Goal: Ask a question: Seek information or help from site administrators or community

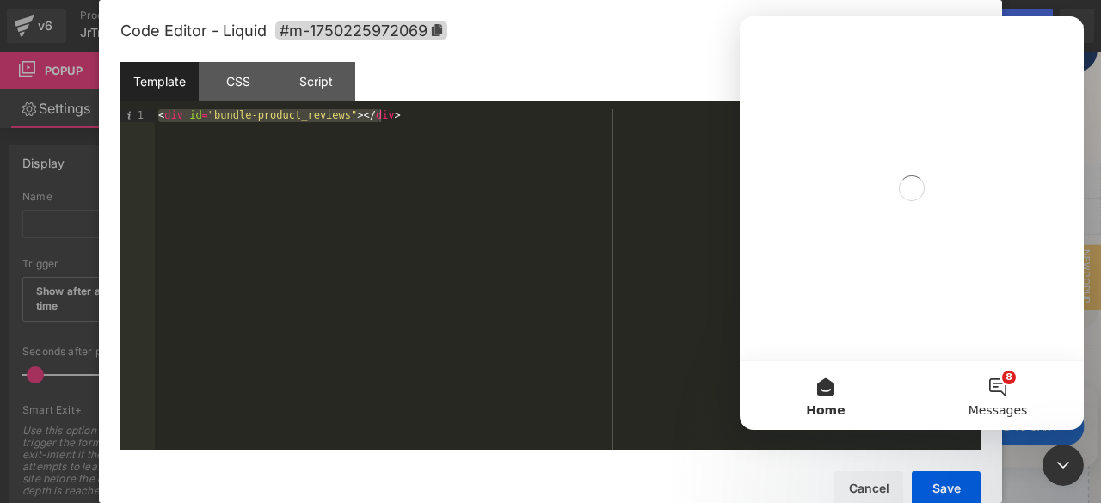
click at [996, 376] on button "8 Messages" at bounding box center [997, 395] width 172 height 69
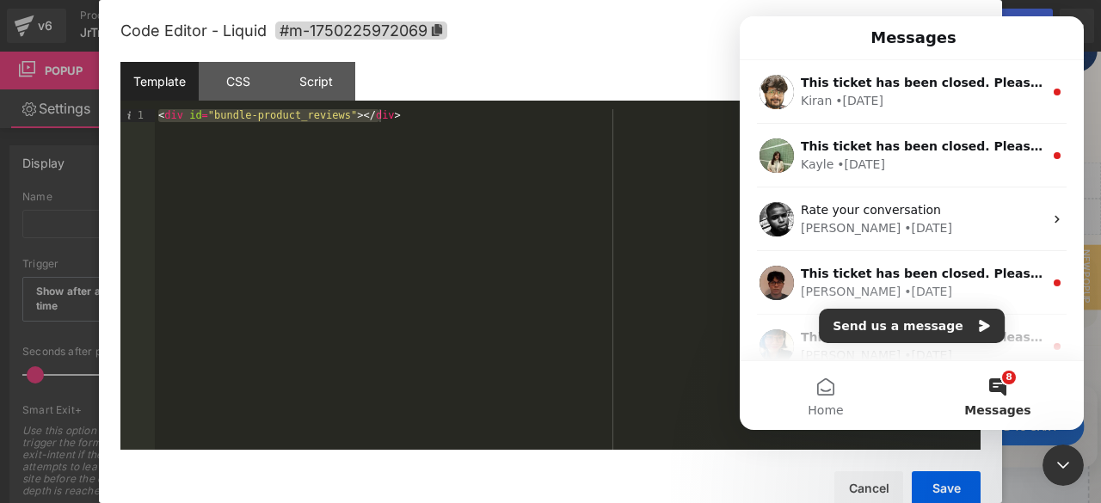
click at [1009, 393] on button "8 Messages" at bounding box center [997, 395] width 172 height 69
click at [901, 322] on button "Send us a message" at bounding box center [912, 326] width 186 height 34
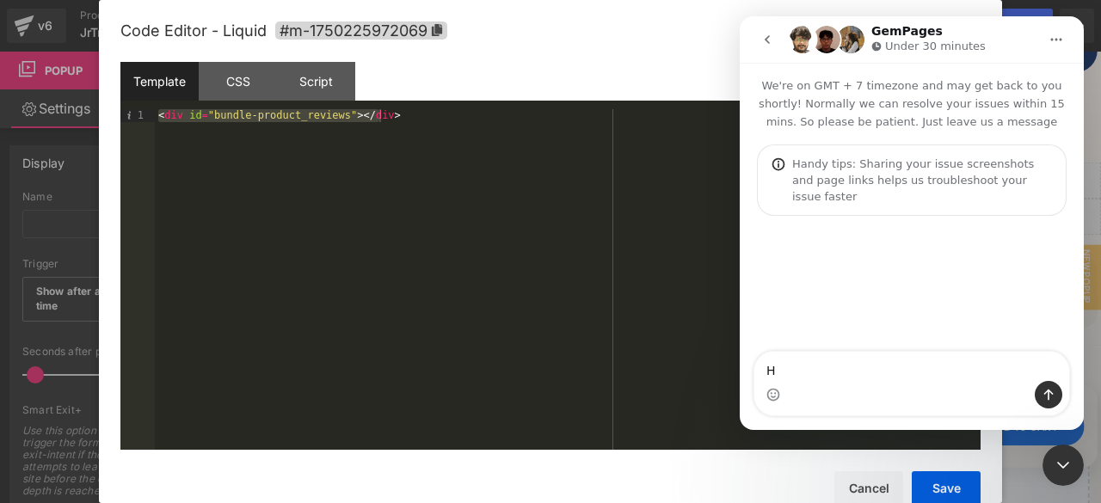
type textarea "Hi"
type textarea "can we crea"
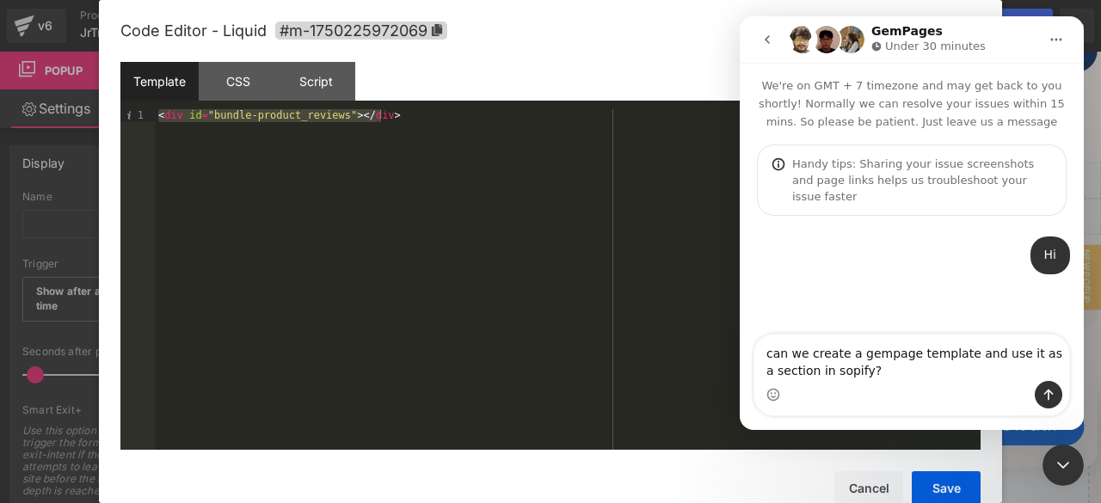
type textarea "can we create a gempage template and use it as a section in shopify?"
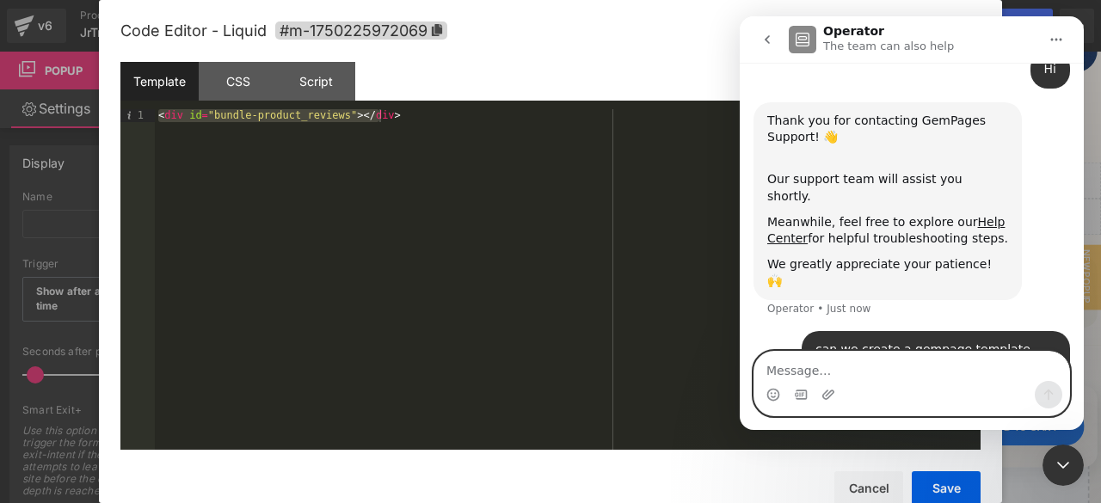
scroll to position [187, 0]
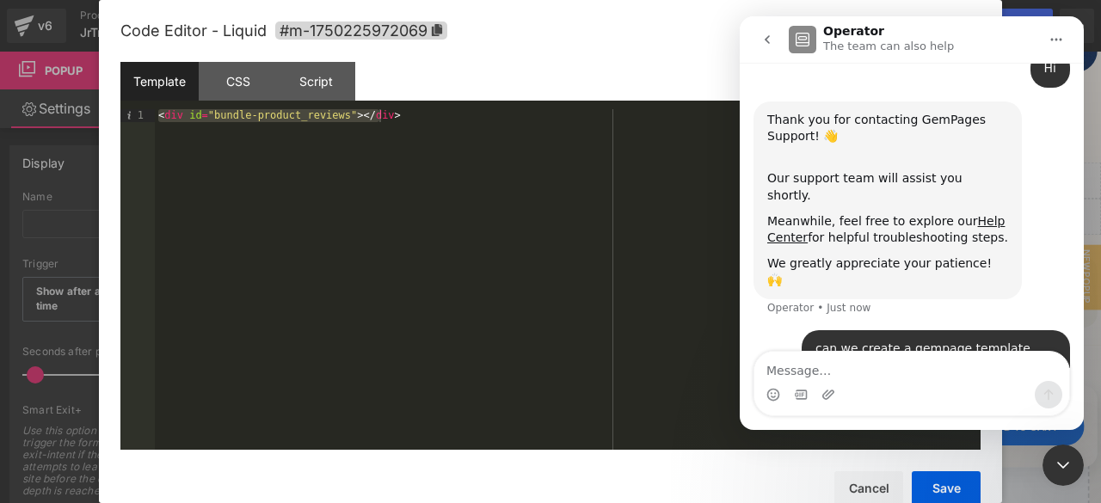
click at [819, 330] on div "can we create a gempage template and use it as a section in shopify? Inc. • Jus…" at bounding box center [935, 357] width 268 height 54
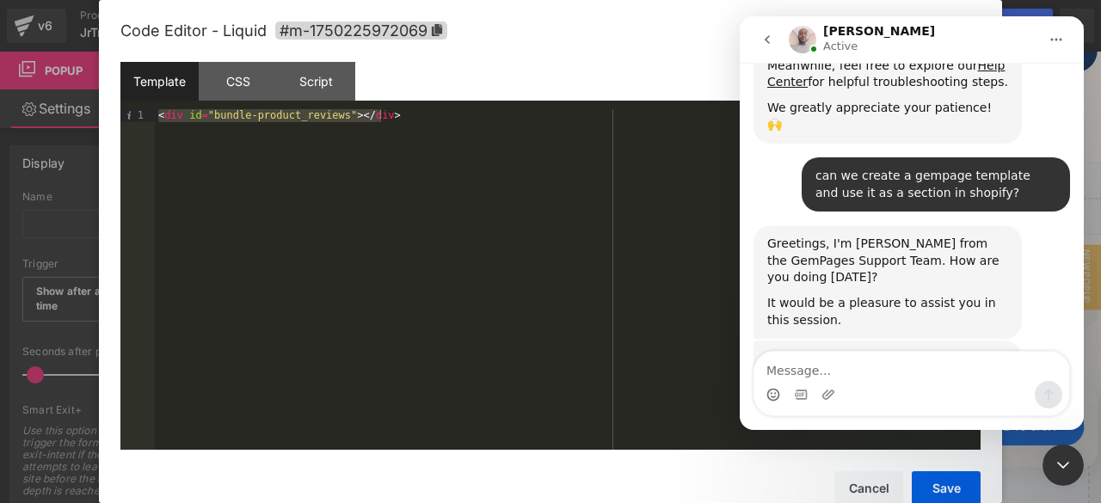
scroll to position [353, 0]
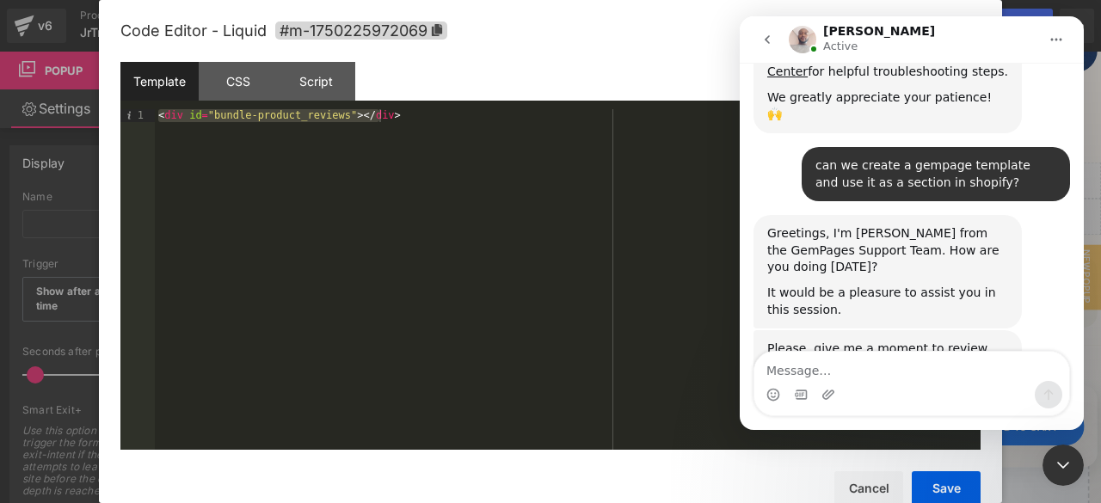
click at [808, 384] on div "Intercom messenger" at bounding box center [911, 395] width 315 height 28
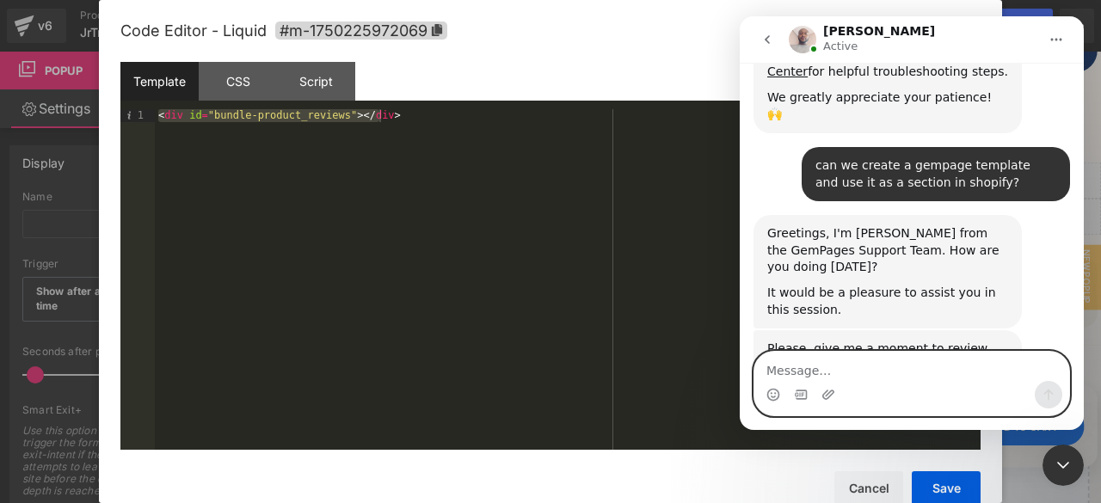
click at [791, 371] on textarea "Message…" at bounding box center [911, 366] width 315 height 29
type textarea "I"
type textarea "I am good"
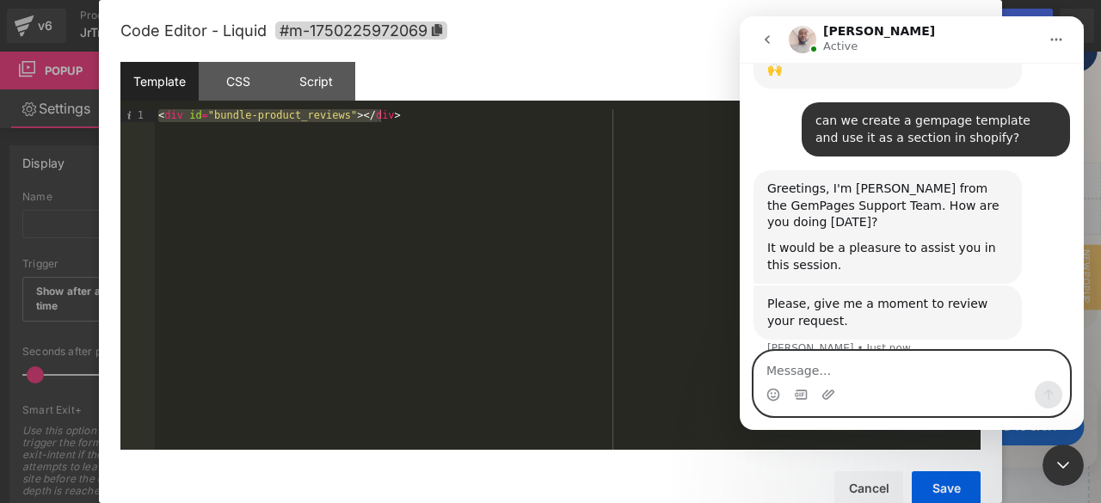
scroll to position [404, 0]
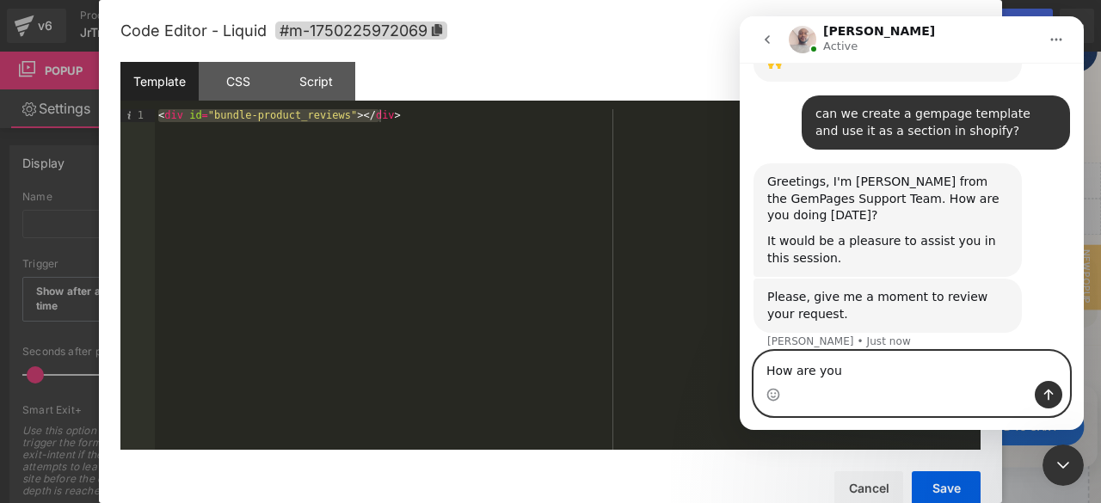
type textarea "How are you?"
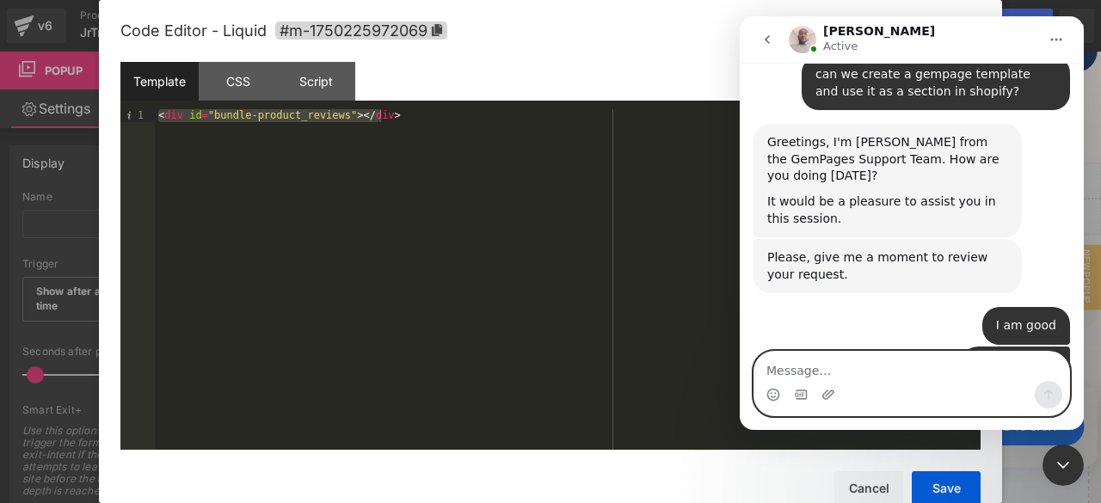
scroll to position [550, 0]
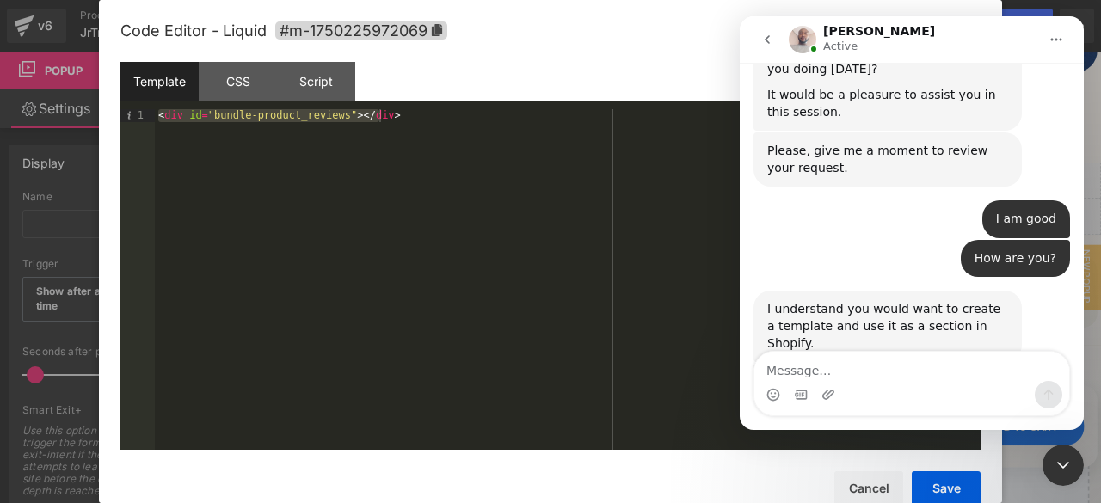
click at [803, 381] on div "Intercom messenger" at bounding box center [801, 395] width 14 height 28
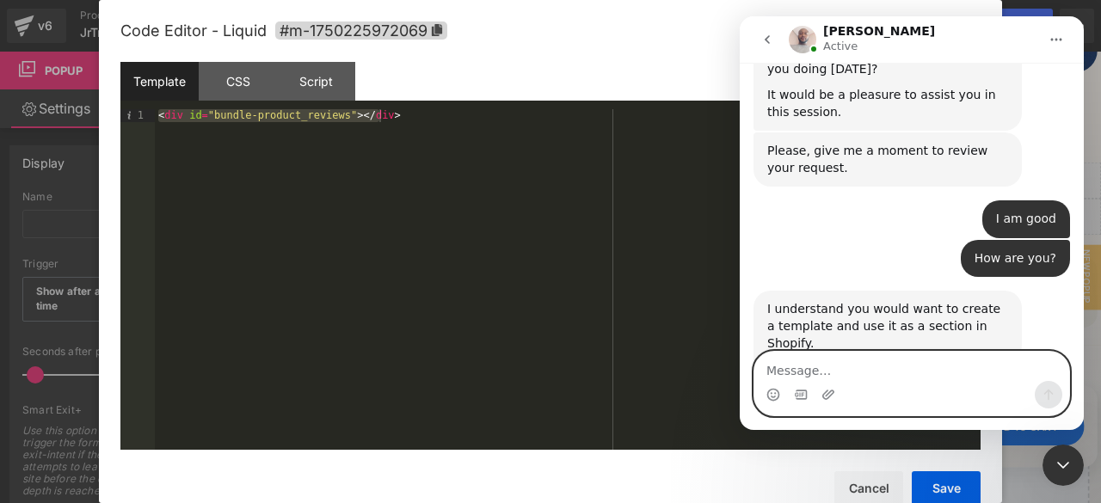
click at [802, 369] on textarea "Message…" at bounding box center [911, 366] width 315 height 29
type textarea "Yes"
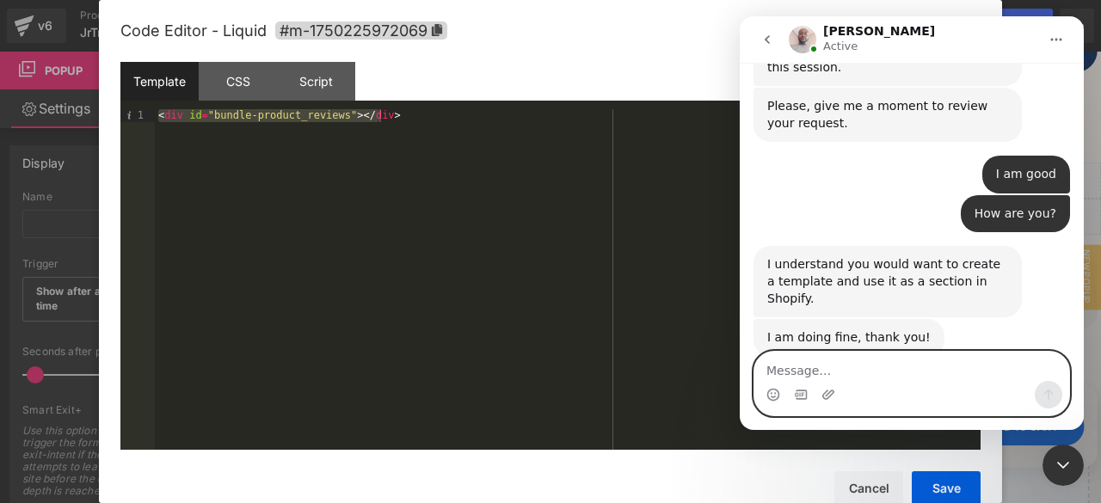
scroll to position [602, 0]
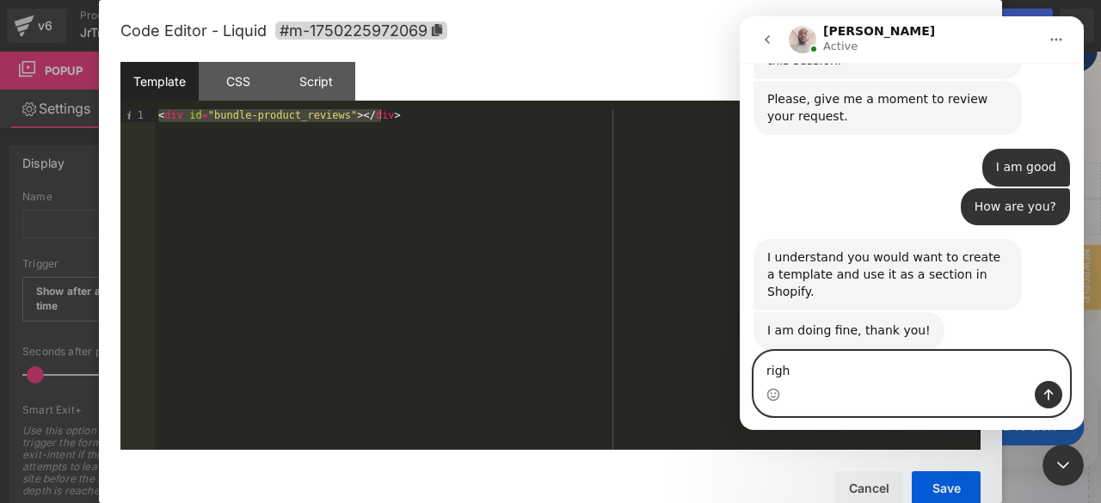
type textarea "right"
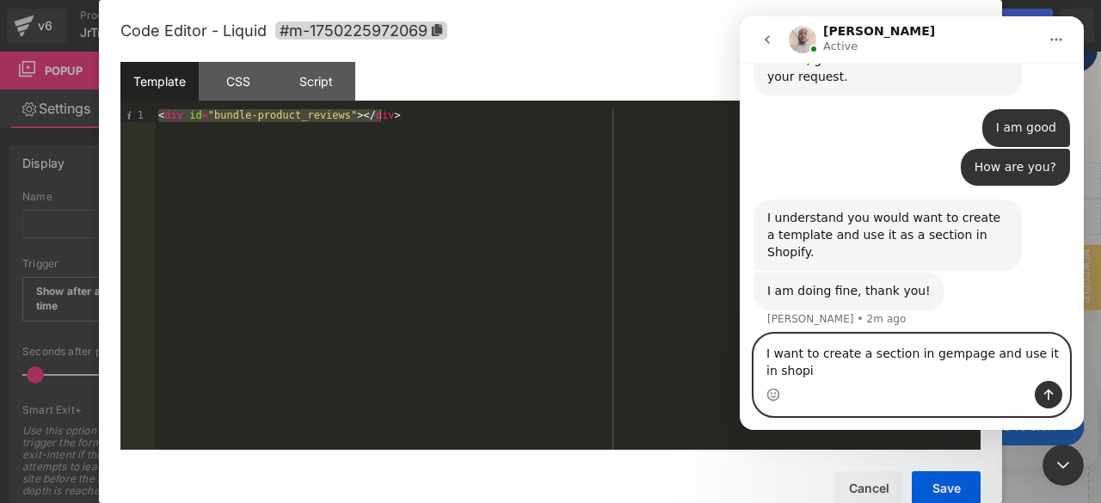
scroll to position [659, 0]
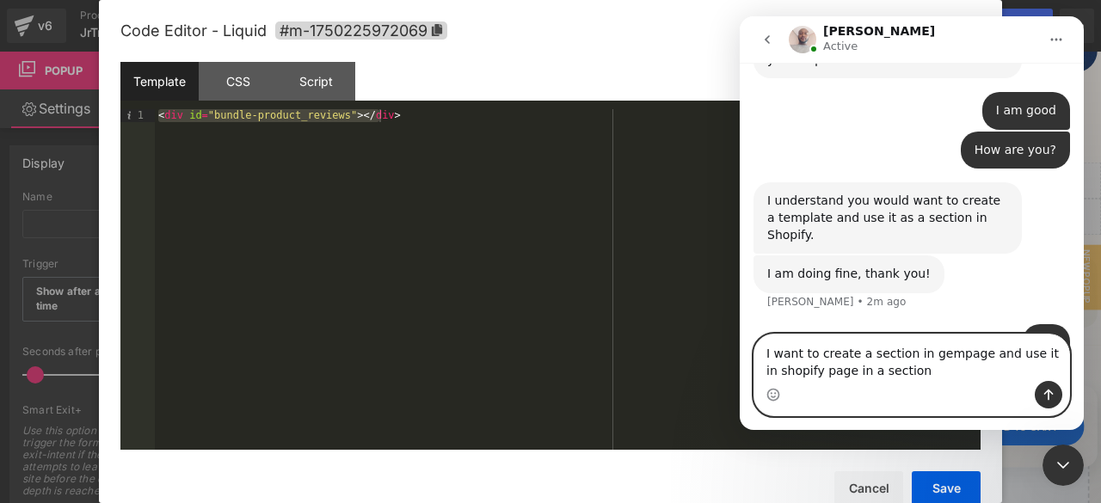
type textarea "I want to create a section in gempage and use it in shopify page in a section."
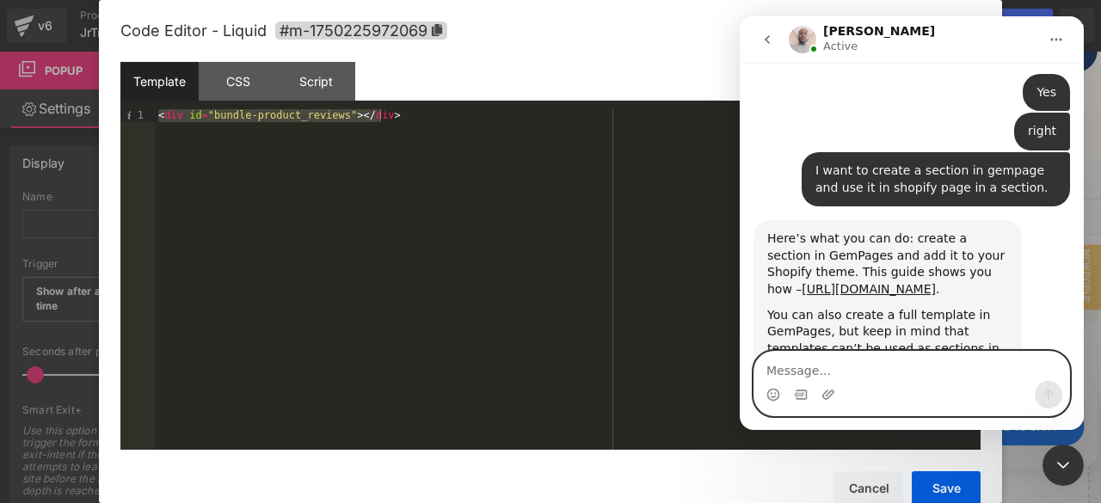
scroll to position [951, 0]
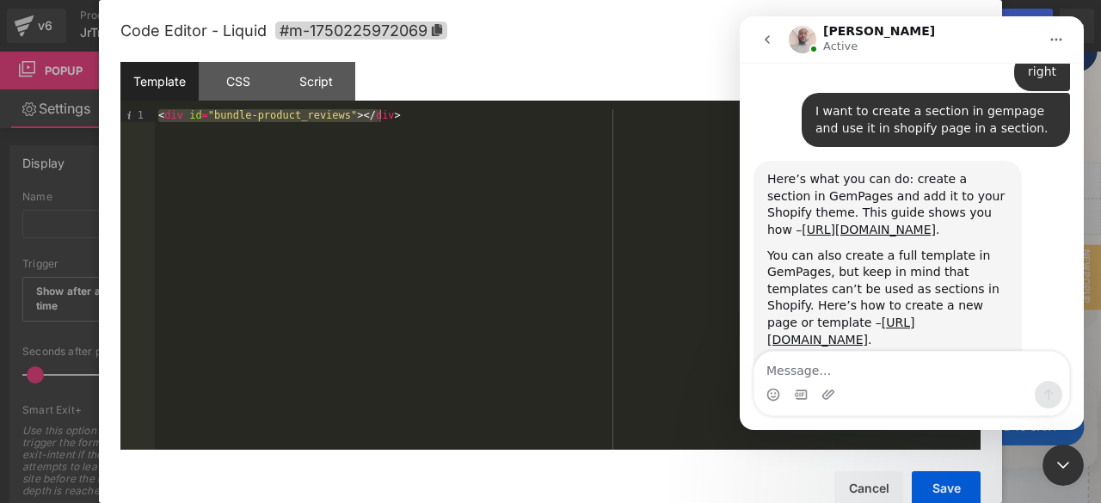
click at [803, 171] on div "Here’s what you can do: create a section in GemPages and add it to your Shopify…" at bounding box center [887, 204] width 241 height 67
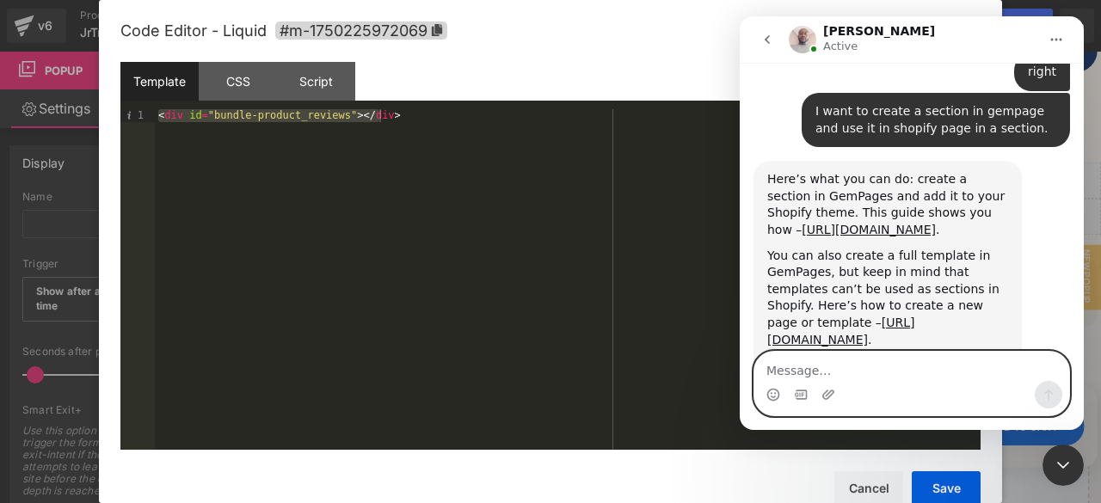
click at [783, 371] on textarea "Message…" at bounding box center [911, 366] width 315 height 29
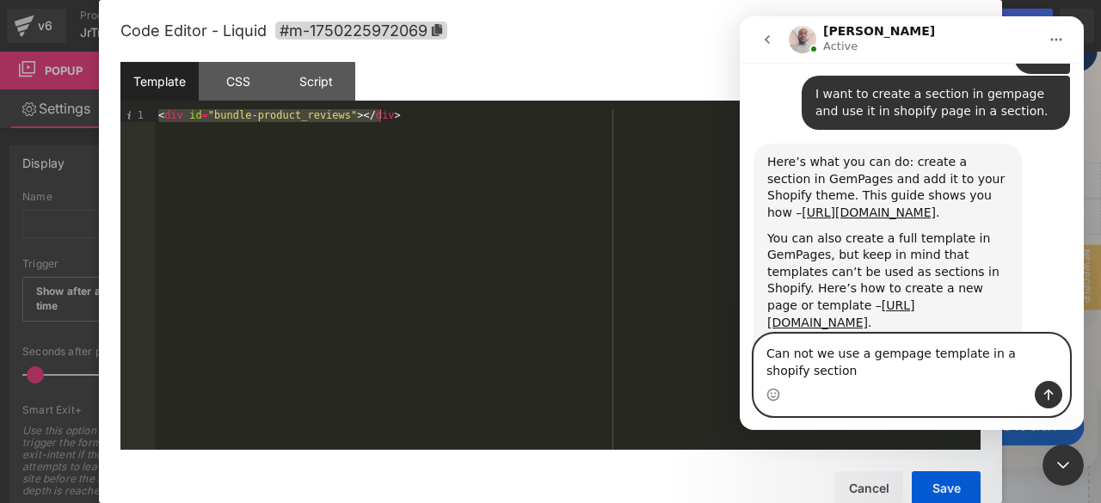
type textarea "Can not we use a gempage template in a shopify section?"
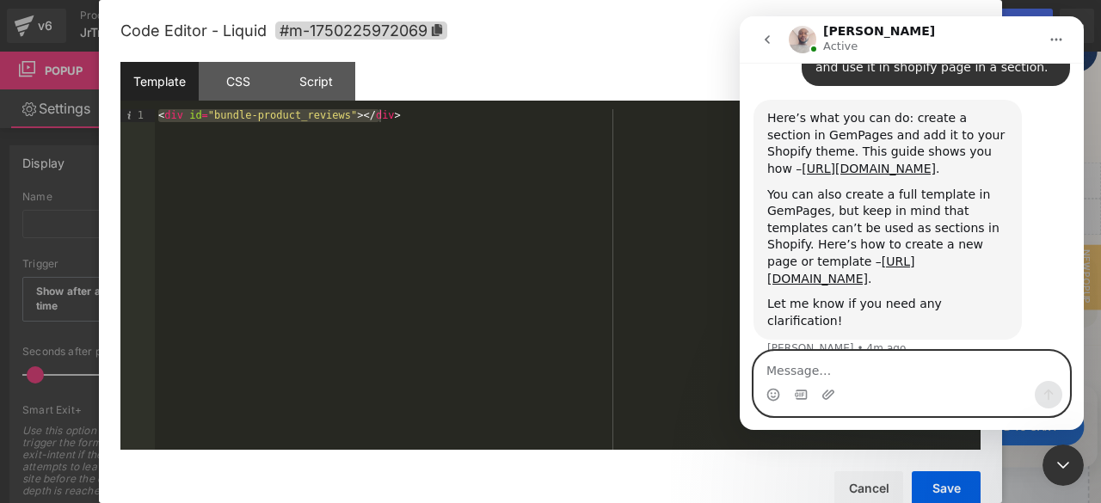
scroll to position [1019, 0]
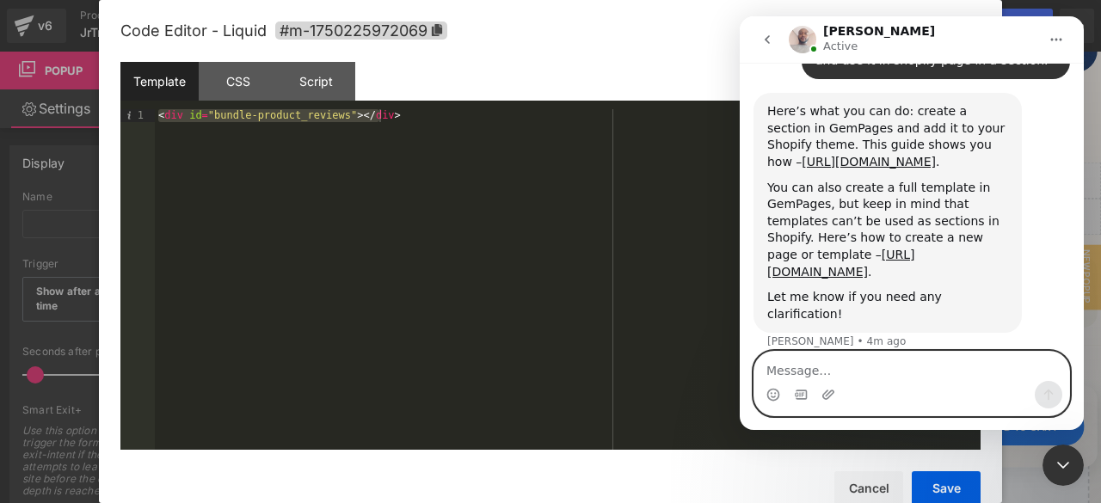
click at [796, 373] on textarea "Message…" at bounding box center [911, 366] width 315 height 29
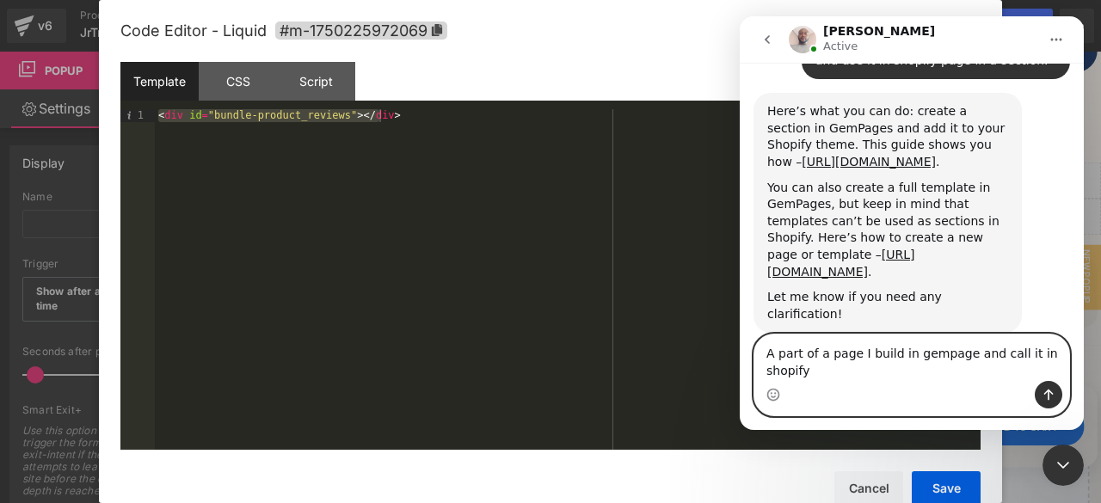
scroll to position [1036, 0]
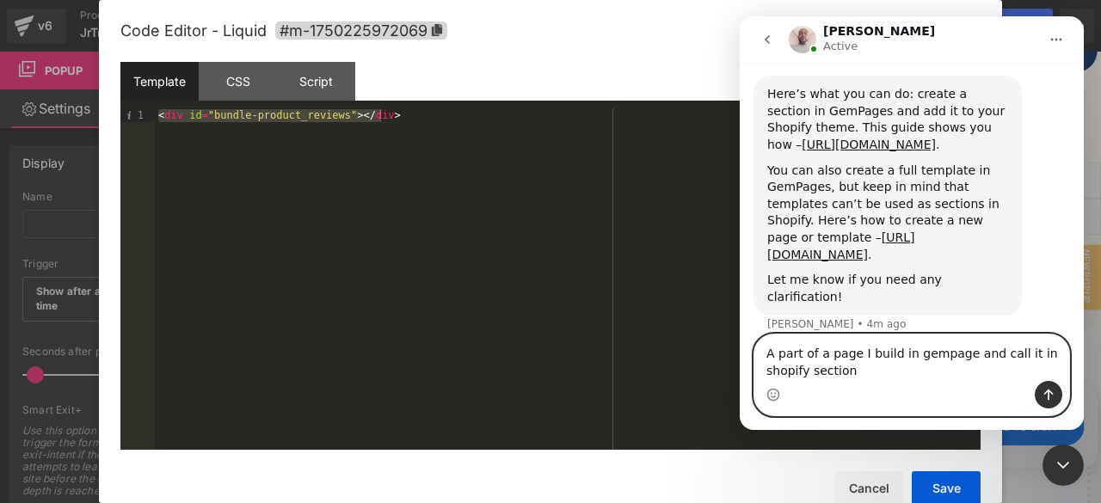
type textarea "A part of a page I build in gempage and call it in shopify section?"
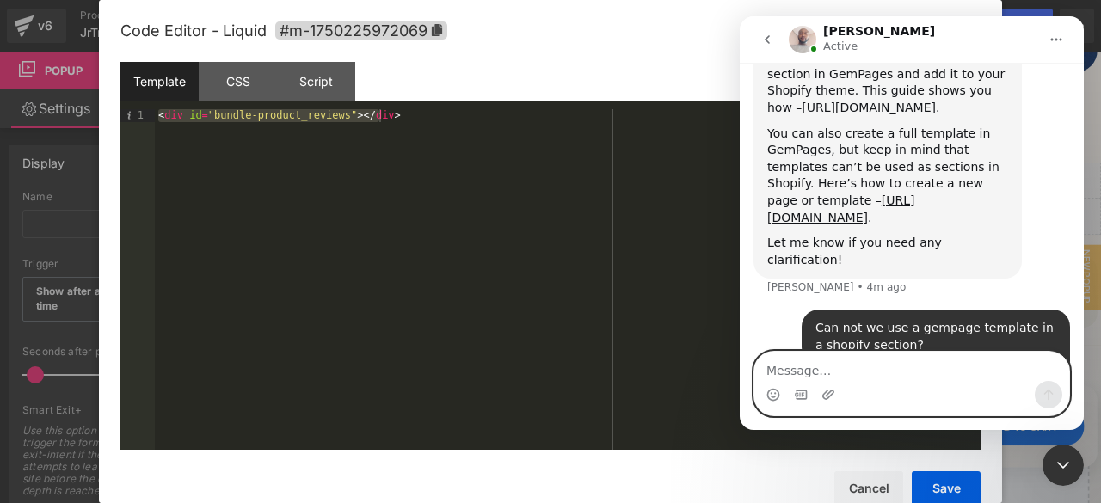
scroll to position [1075, 0]
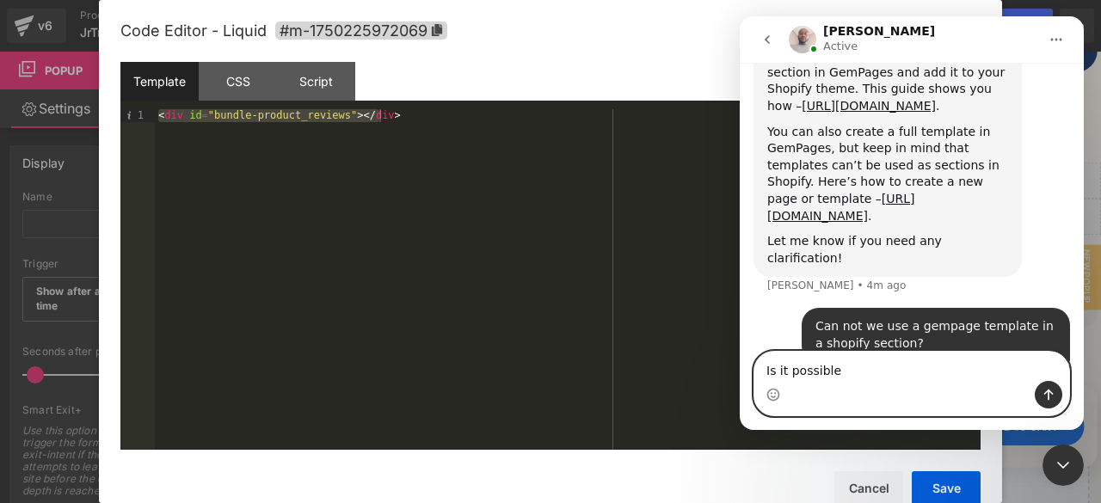
type textarea "Is it possible?"
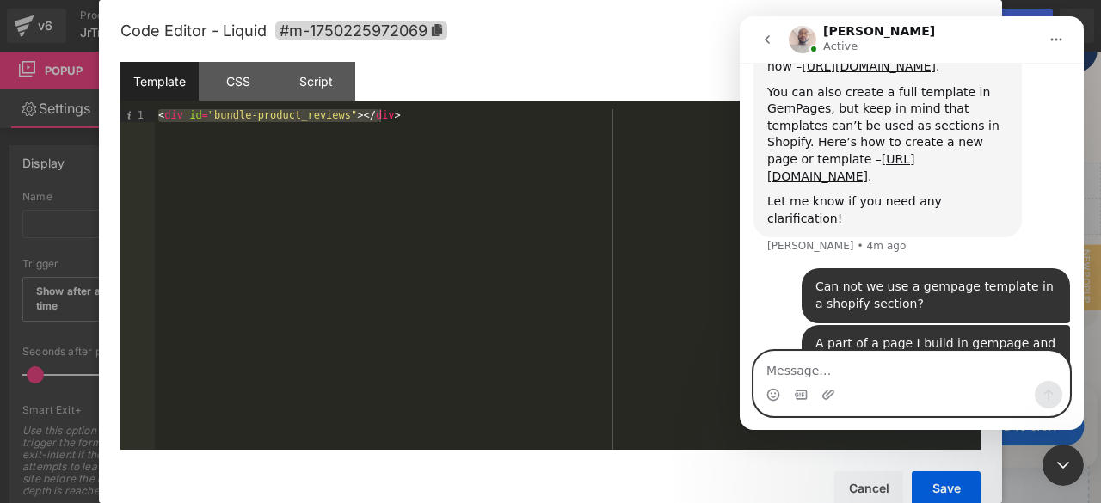
click at [906, 369] on textarea "Message…" at bounding box center [911, 366] width 315 height 29
click at [860, 365] on textarea "Message…" at bounding box center [911, 366] width 315 height 29
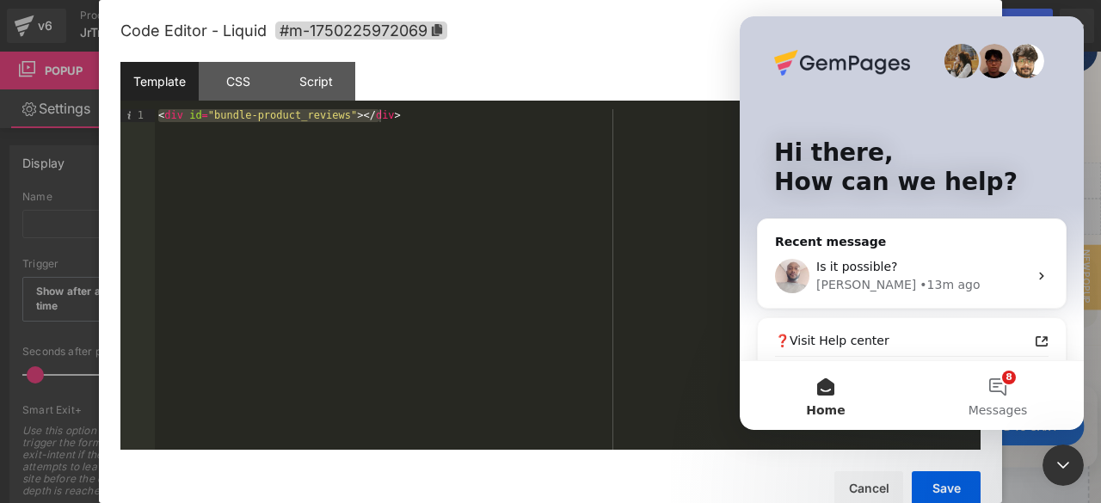
scroll to position [0, 0]
click at [939, 276] on div "[PERSON_NAME] • 13m ago" at bounding box center [922, 285] width 212 height 18
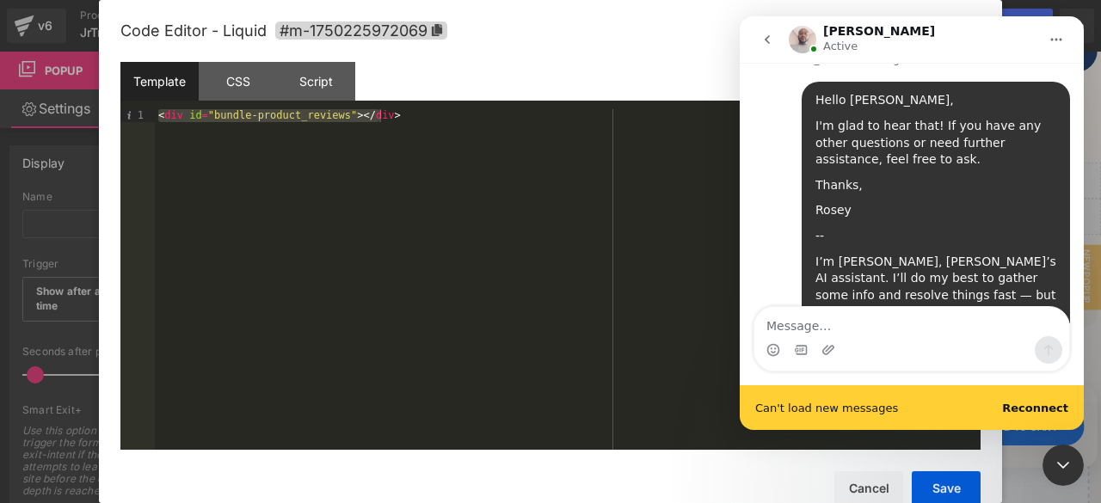
scroll to position [2120, 0]
click at [1058, 407] on b "Reconnect" at bounding box center [1035, 408] width 66 height 13
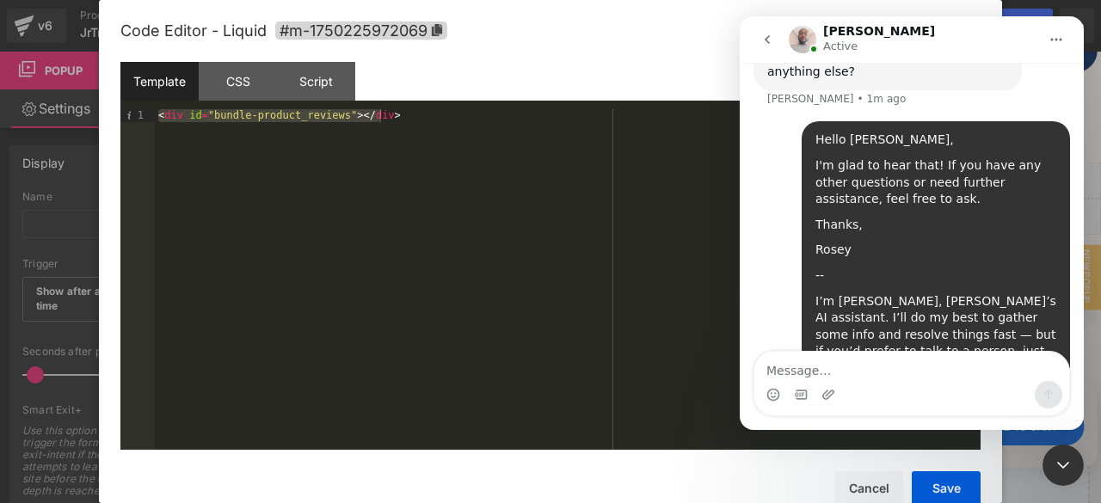
scroll to position [2076, 0]
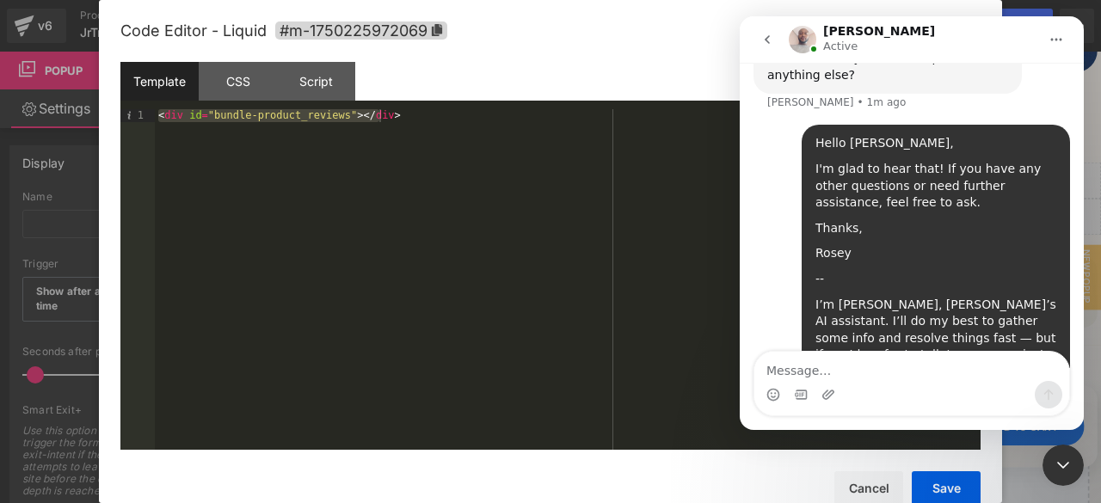
click at [956, 297] on div "I’m [PERSON_NAME], [PERSON_NAME]’s AI assistant. I’ll do my best to gather some…" at bounding box center [935, 347] width 241 height 101
click at [915, 220] on div "Thanks," at bounding box center [935, 228] width 241 height 17
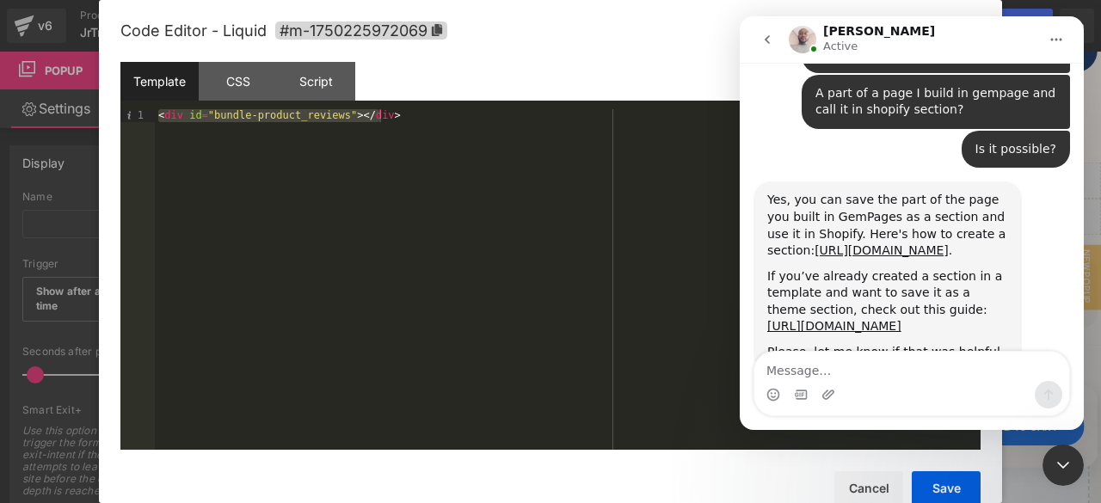
scroll to position [1331, 0]
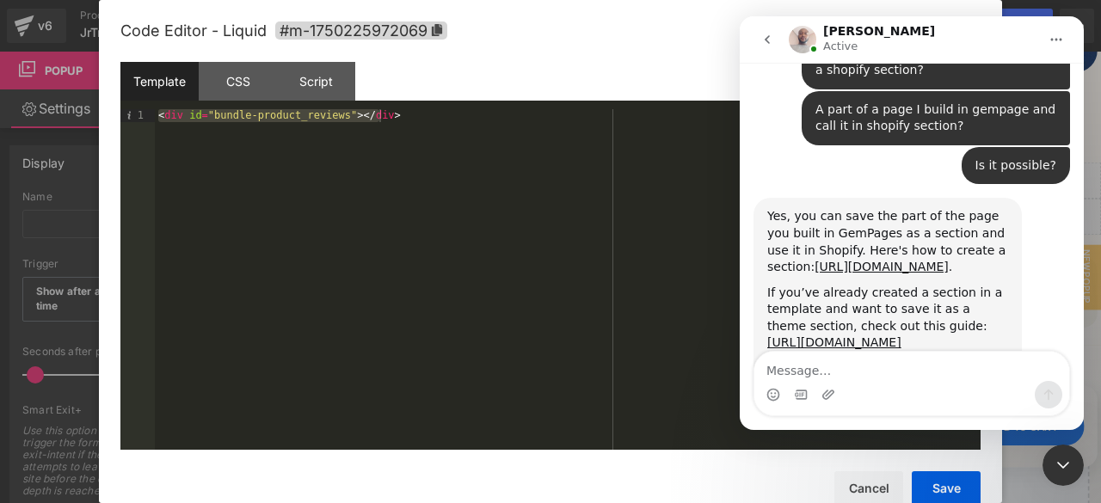
click at [858, 285] on div "If you’ve already created a section in a template and want to save it as a them…" at bounding box center [887, 318] width 241 height 67
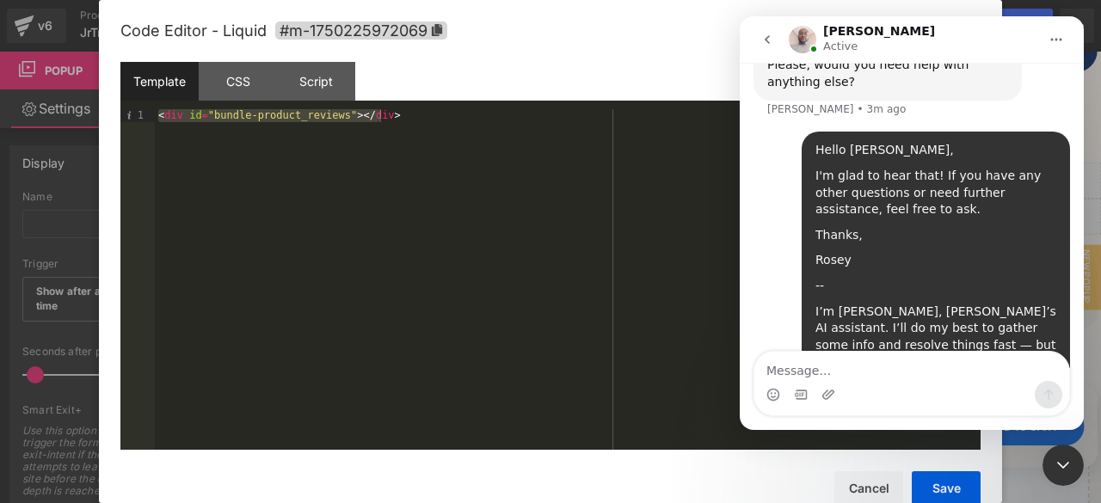
scroll to position [2093, 0]
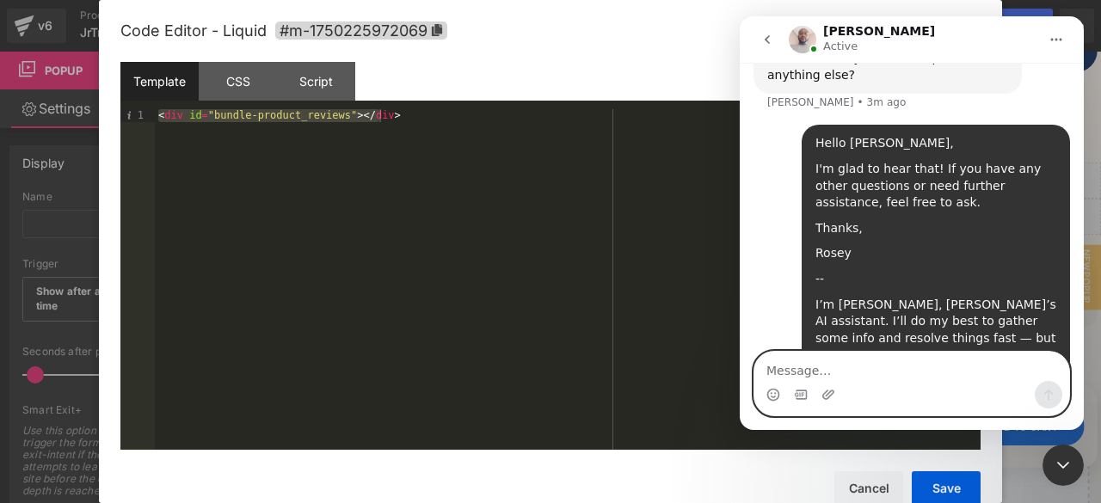
click at [845, 355] on textarea "Message…" at bounding box center [911, 366] width 315 height 29
click at [932, 297] on div "I’m [PERSON_NAME], [PERSON_NAME]’s AI assistant. I’ll do my best to gather some…" at bounding box center [935, 347] width 241 height 101
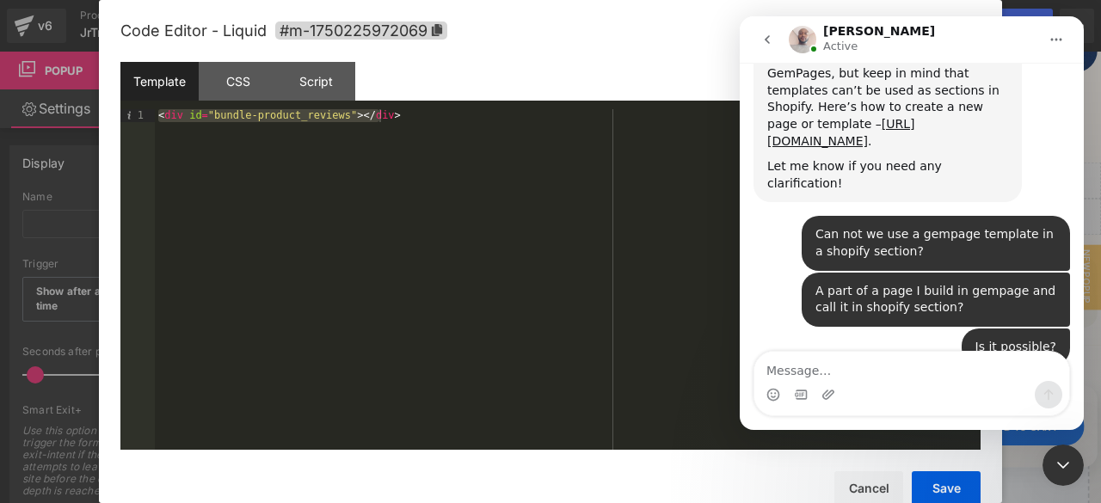
click at [917, 328] on div "Is it possible? Inc. • 16m ago" at bounding box center [911, 354] width 316 height 52
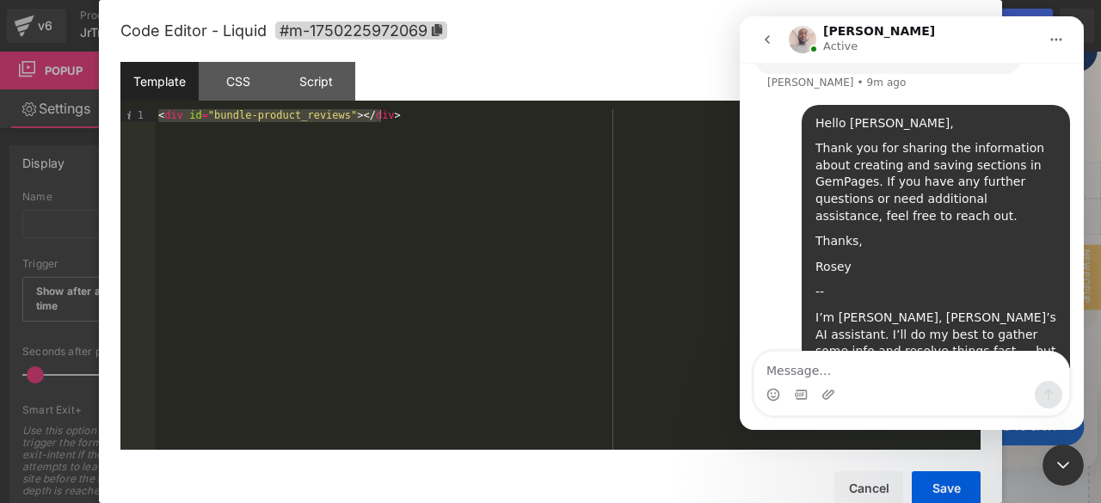
scroll to position [1356, 0]
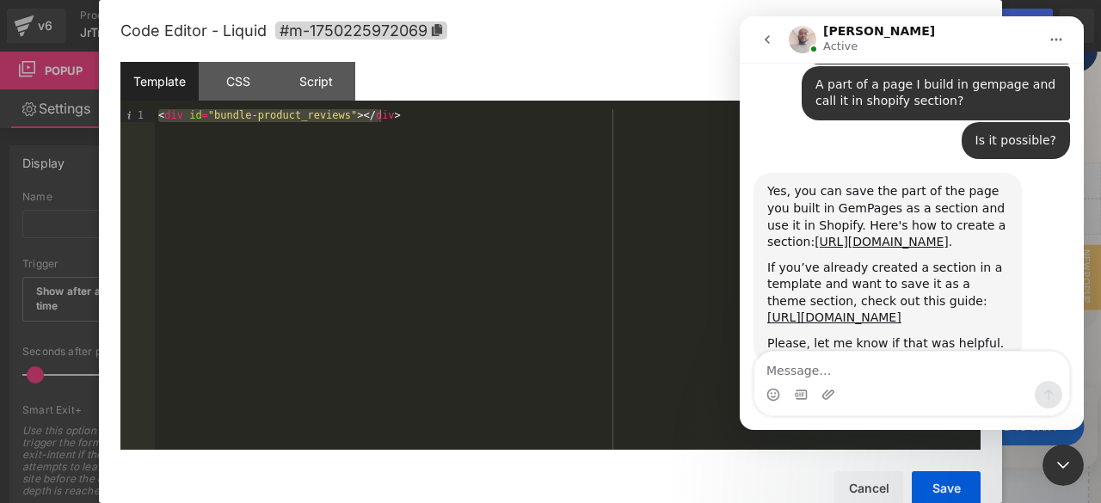
click at [906, 251] on div "Henry says…" at bounding box center [887, 255] width 241 height 9
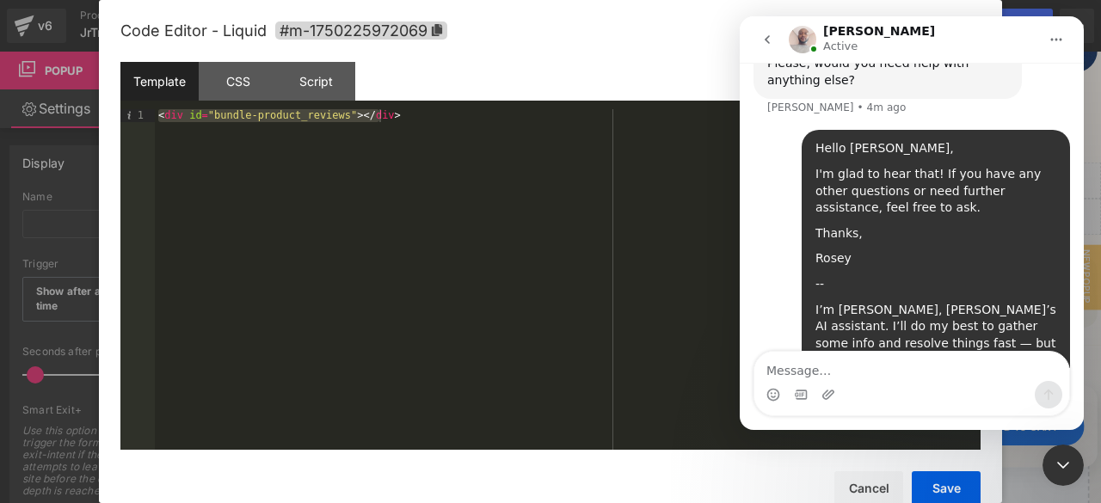
scroll to position [2076, 0]
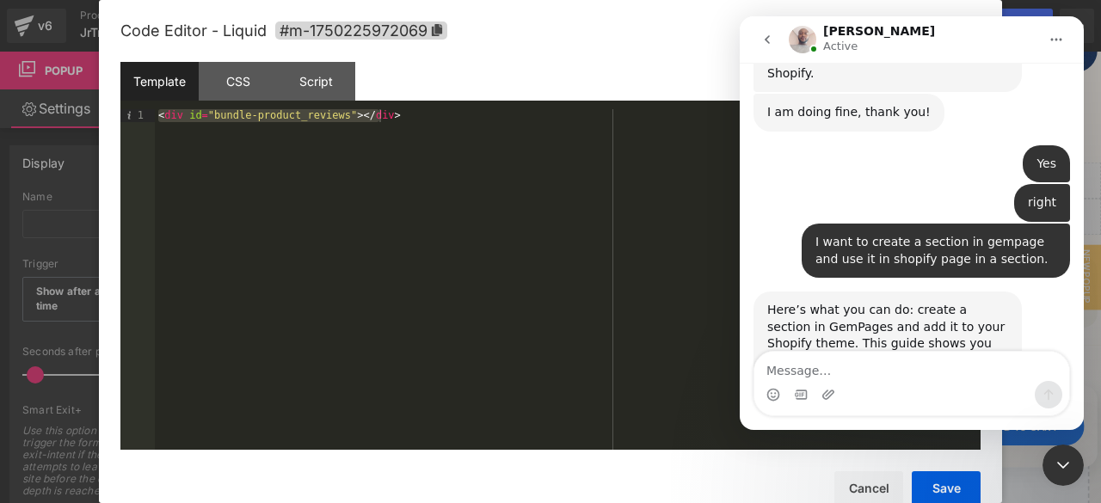
click at [925, 353] on link "[URL][DOMAIN_NAME]" at bounding box center [868, 360] width 134 height 14
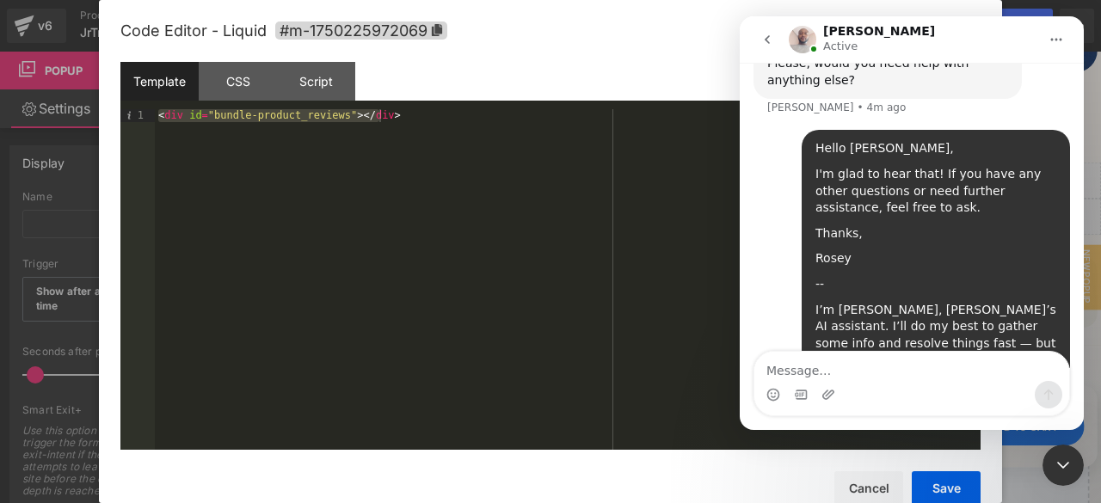
scroll to position [2093, 0]
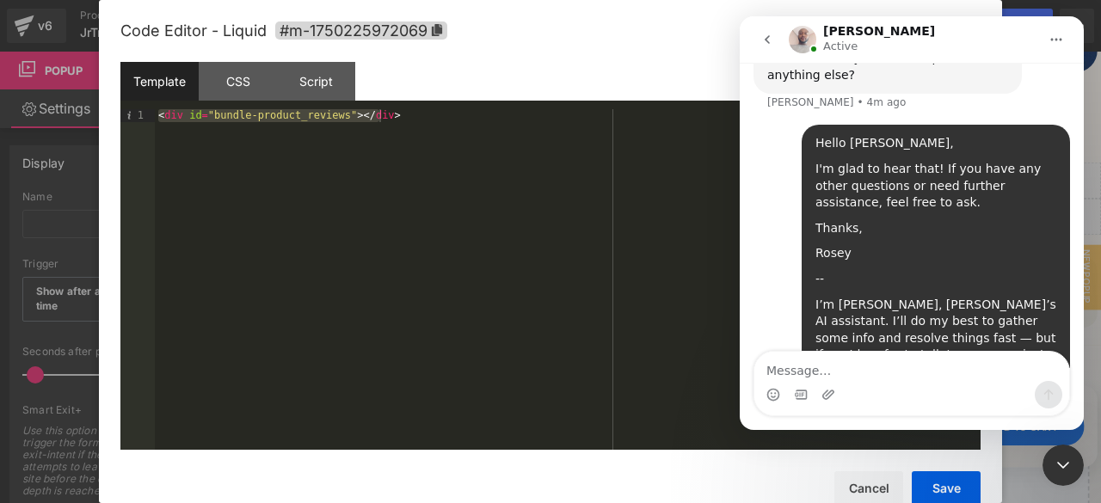
click at [958, 297] on div "I’m [PERSON_NAME], [PERSON_NAME]’s AI assistant. I’ll do my best to gather some…" at bounding box center [935, 347] width 241 height 101
click at [954, 297] on div "I’m [PERSON_NAME], [PERSON_NAME]’s AI assistant. I’ll do my best to gather some…" at bounding box center [935, 347] width 241 height 101
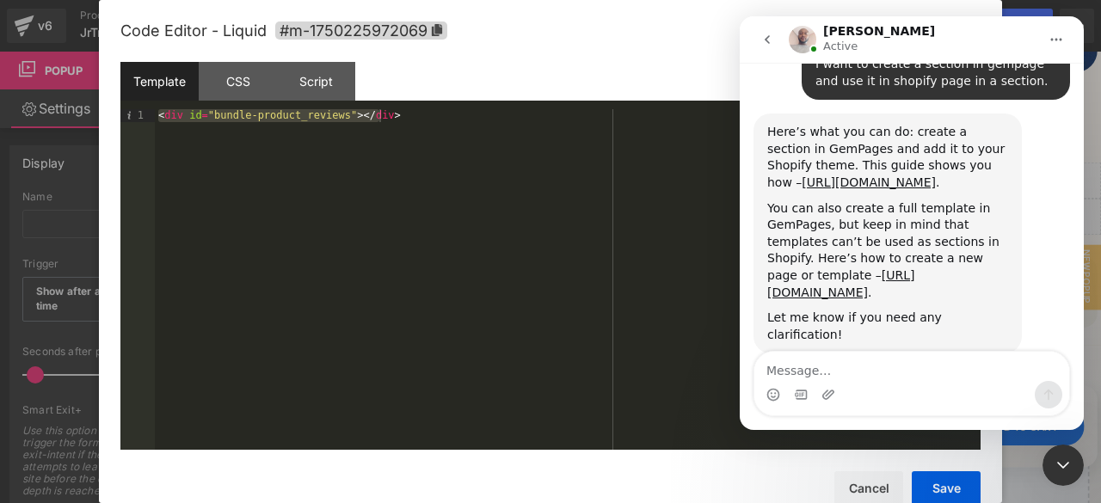
scroll to position [984, 0]
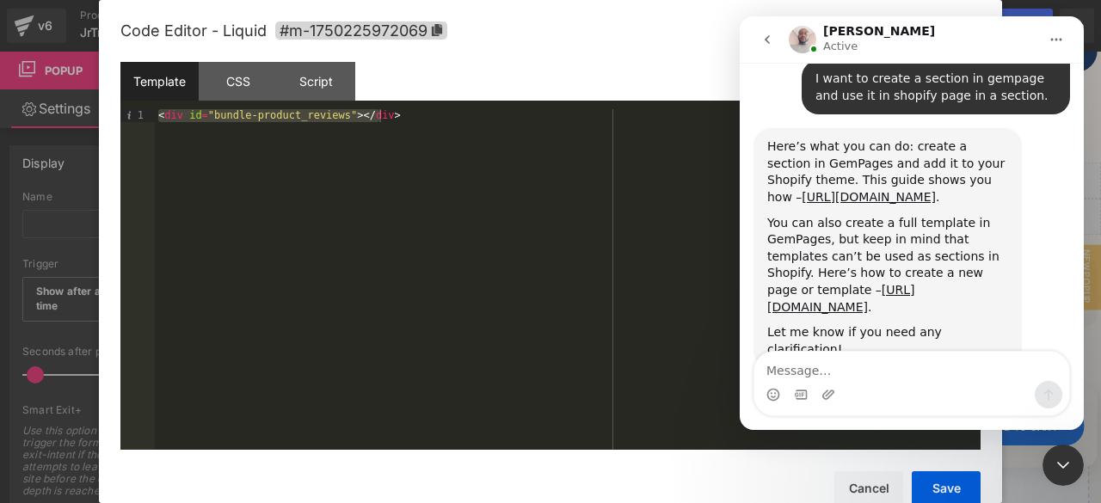
click at [961, 215] on div "You can also create a full template in GemPages, but keep in mind that template…" at bounding box center [887, 265] width 241 height 101
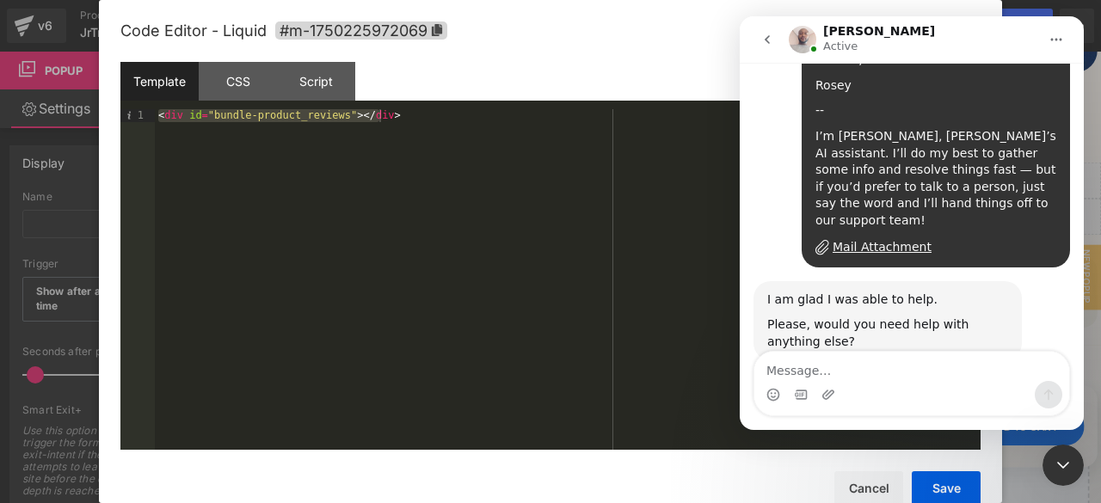
scroll to position [1808, 0]
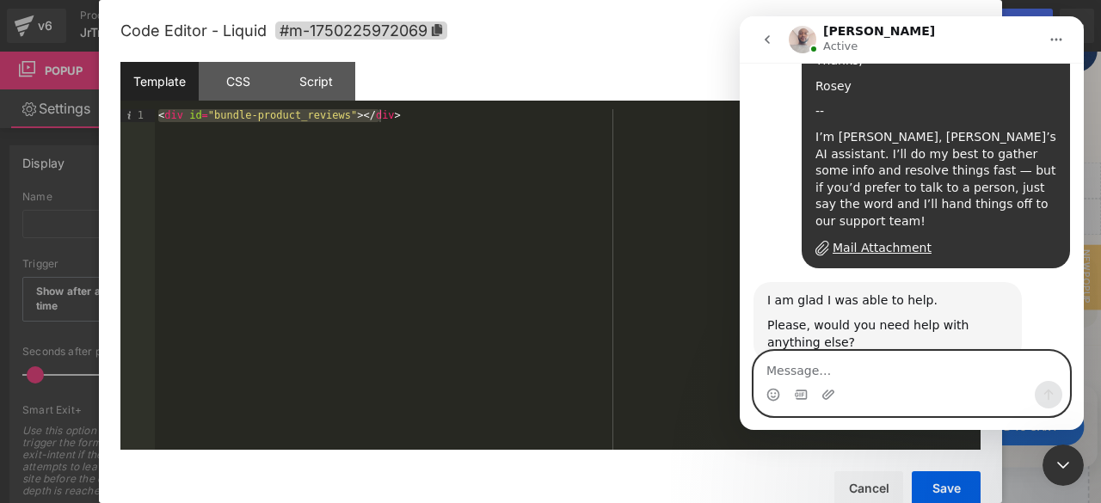
click at [857, 376] on textarea "Message…" at bounding box center [911, 366] width 315 height 29
type textarea "hi"
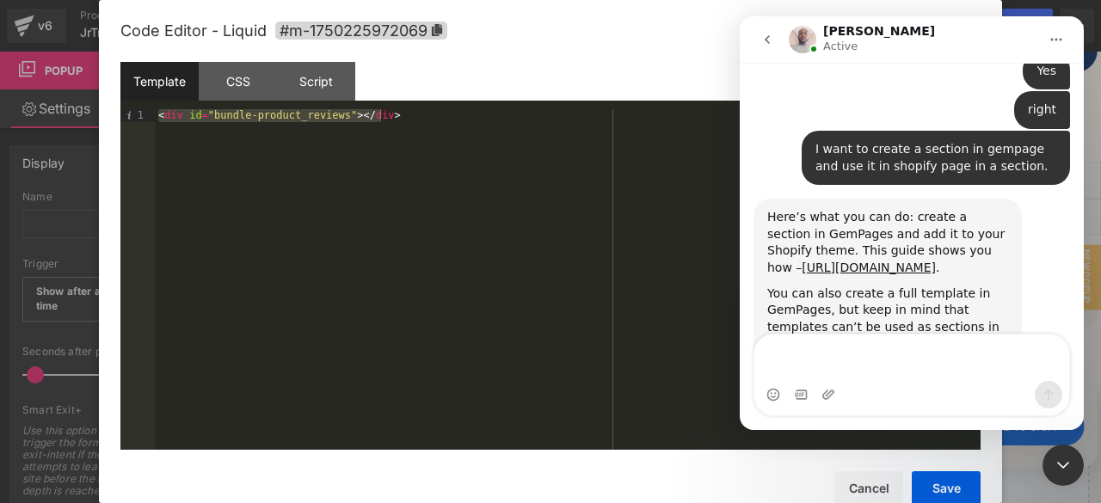
scroll to position [923, 0]
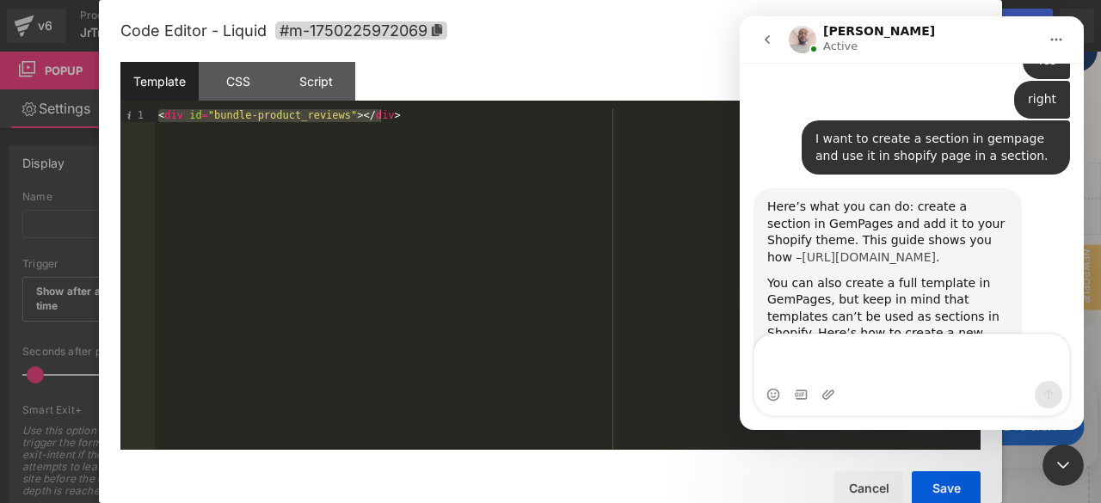
click at [935, 250] on link "[URL][DOMAIN_NAME]" at bounding box center [868, 257] width 134 height 14
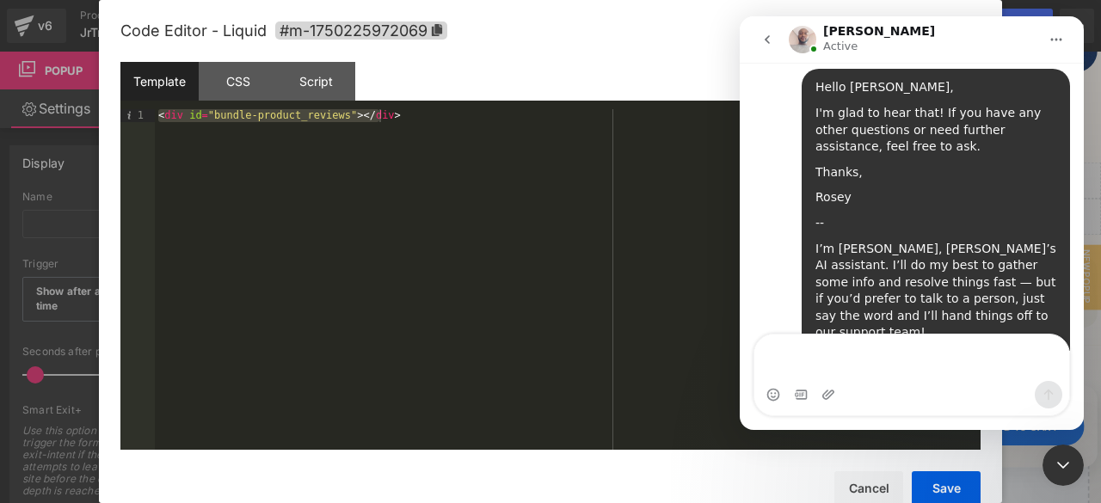
scroll to position [2178, 0]
click at [549, 177] on div at bounding box center [550, 225] width 1101 height 451
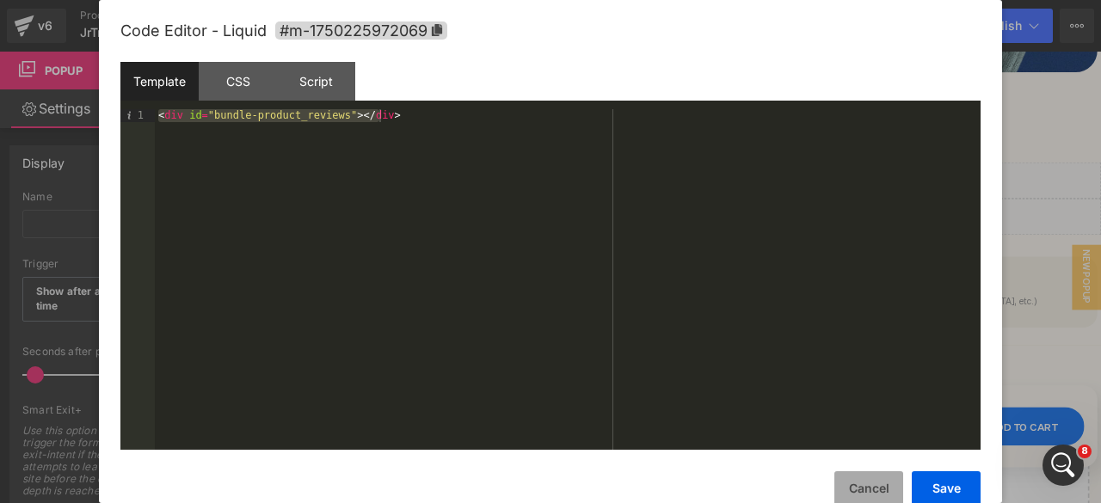
scroll to position [0, 0]
click at [867, 481] on button "Cancel" at bounding box center [868, 488] width 69 height 34
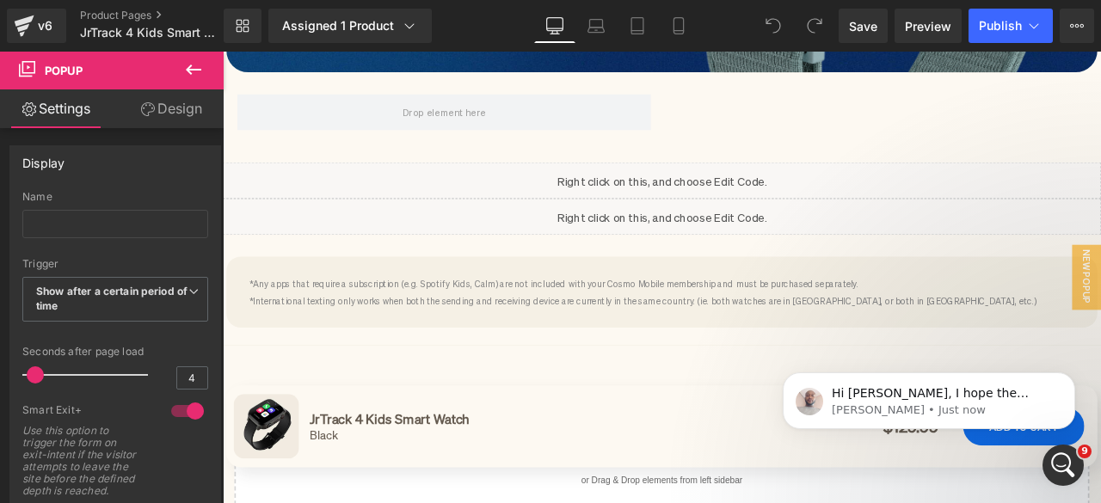
scroll to position [2268, 0]
click at [902, 414] on p "[PERSON_NAME] • Just now" at bounding box center [942, 409] width 222 height 15
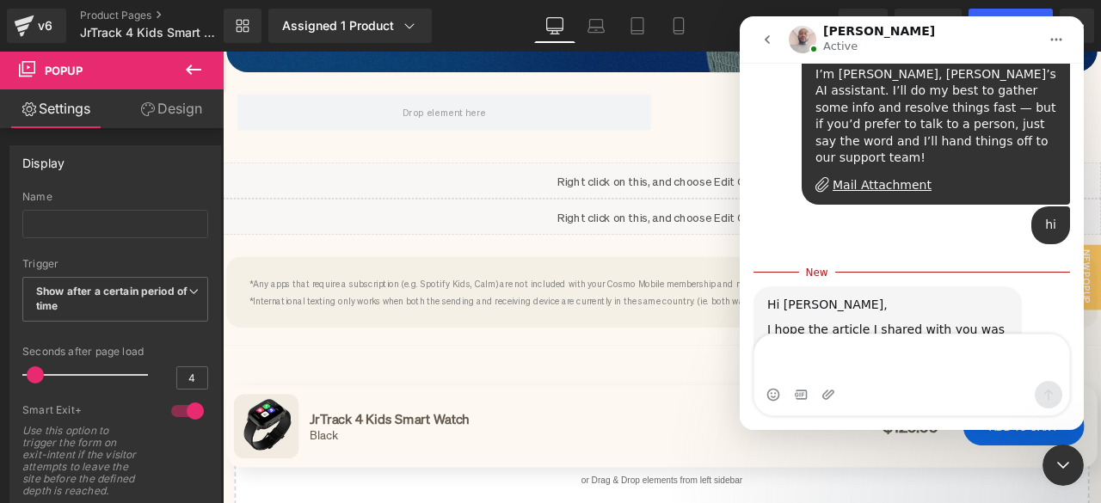
scroll to position [2296, 0]
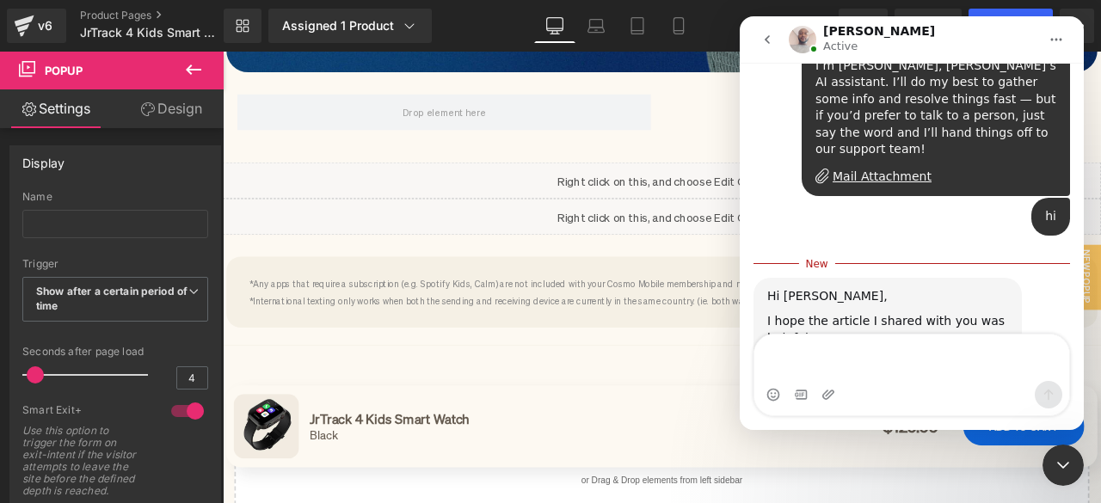
click at [902, 353] on textarea "Message…" at bounding box center [911, 357] width 315 height 46
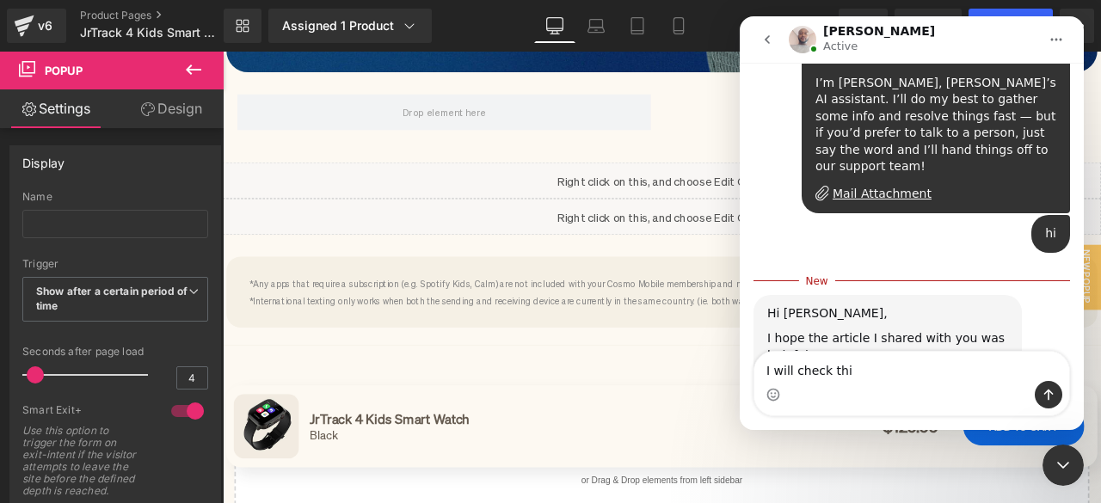
type textarea "I will check this"
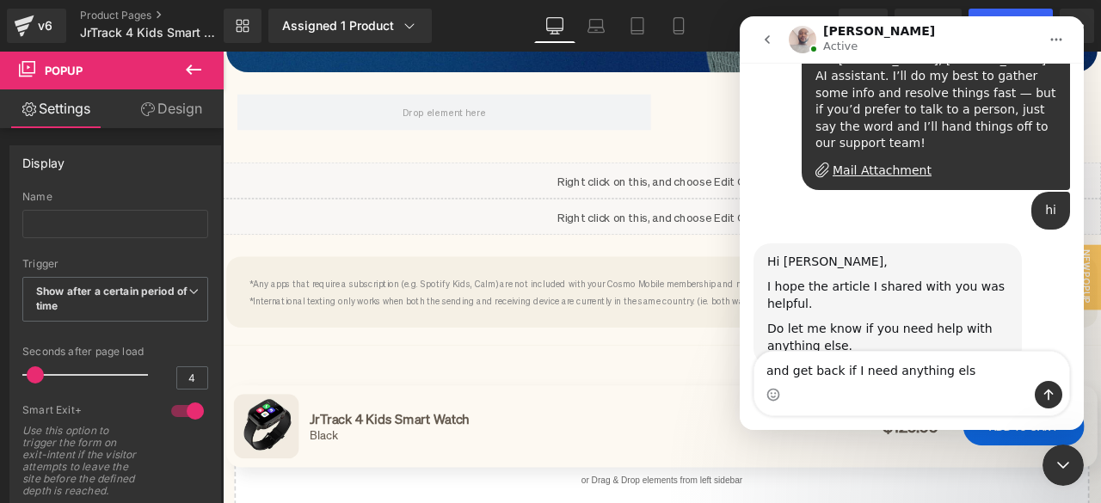
type textarea "and get back if I need anything else"
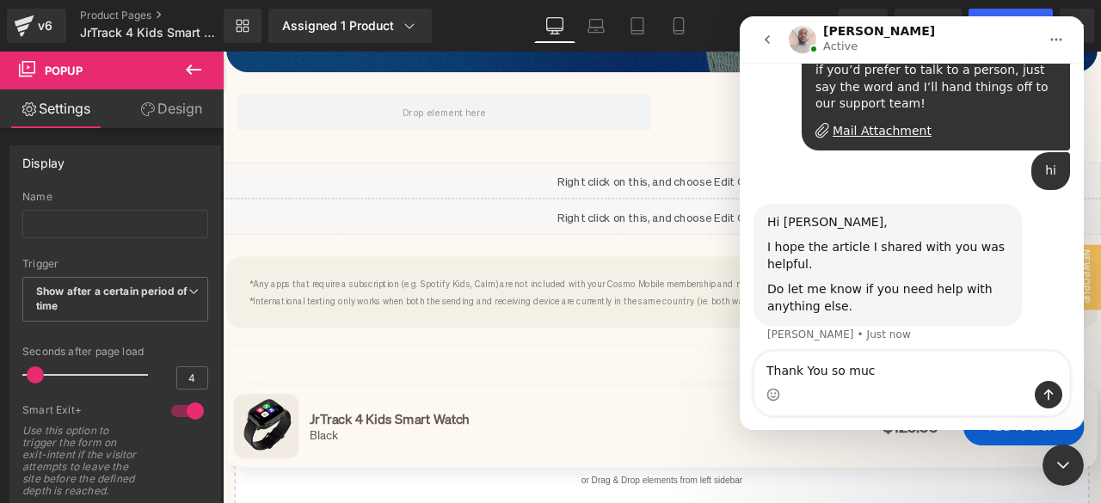
type textarea "Thank You so much"
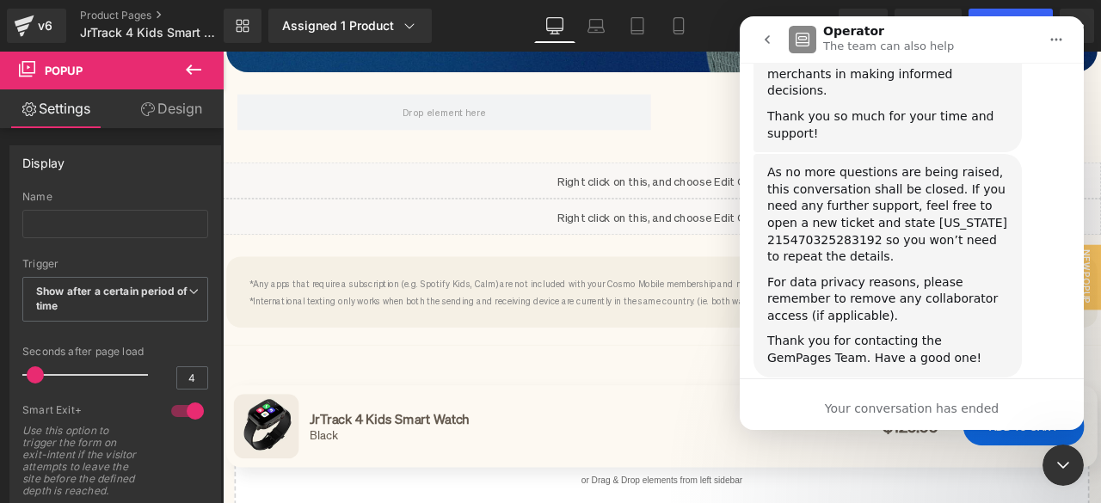
scroll to position [2994, 0]
